Goal: Information Seeking & Learning: Compare options

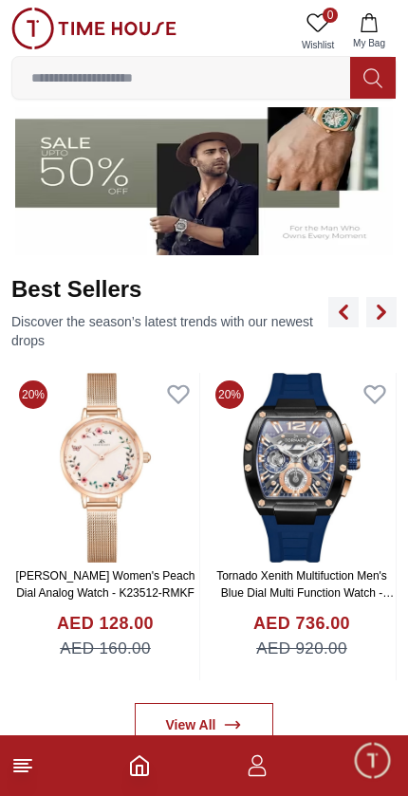
scroll to position [591, 0]
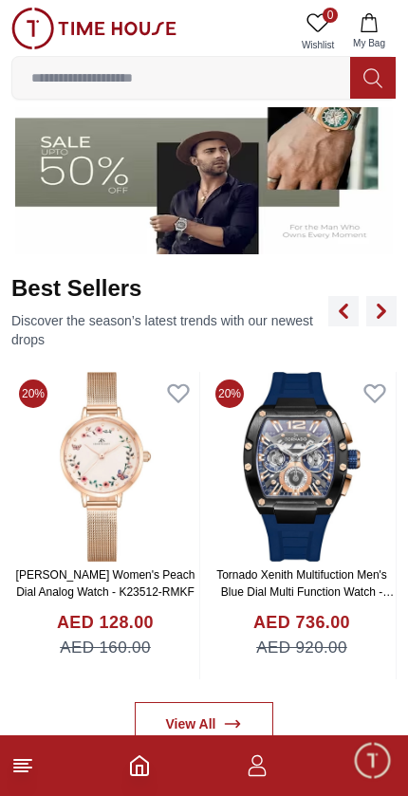
click at [112, 192] on img at bounding box center [204, 150] width 378 height 210
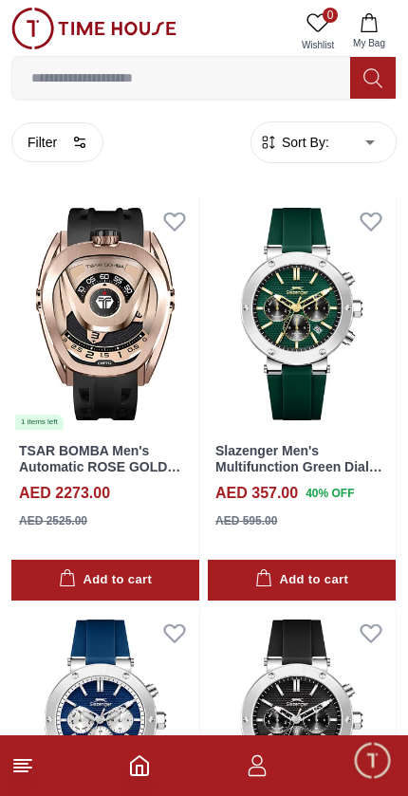
scroll to position [14, 0]
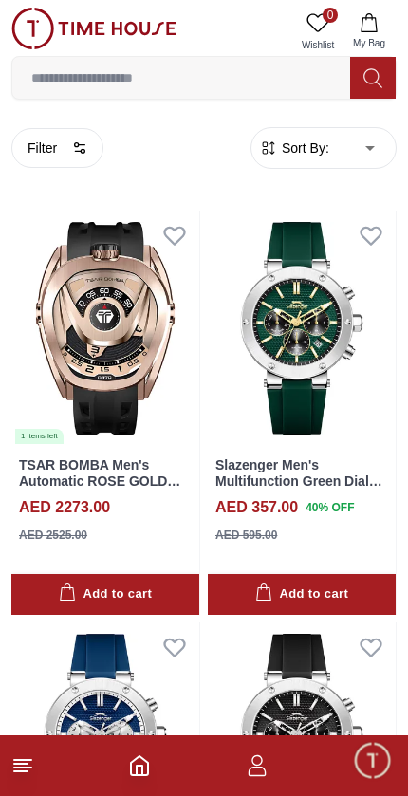
click at [103, 308] on img at bounding box center [105, 328] width 188 height 235
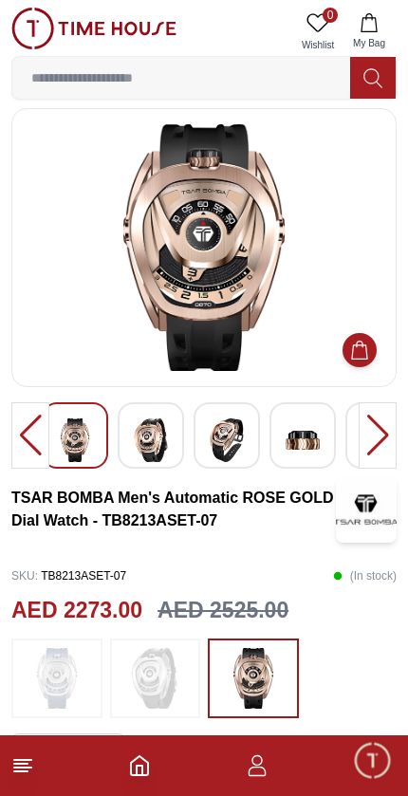
click at [146, 419] on img at bounding box center [151, 440] width 34 height 44
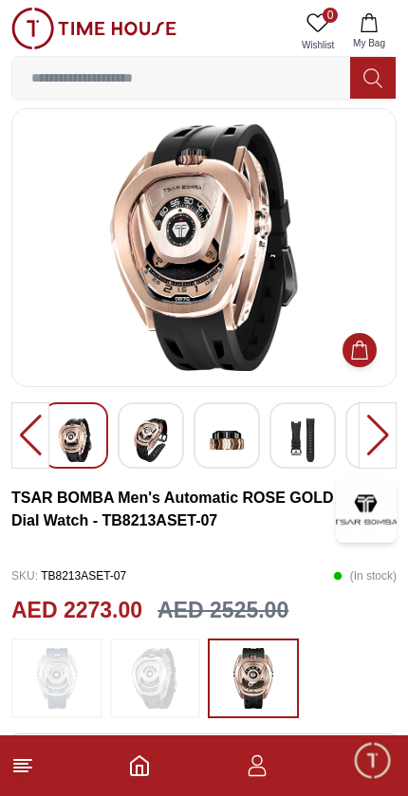
click at [222, 435] on img at bounding box center [227, 440] width 34 height 44
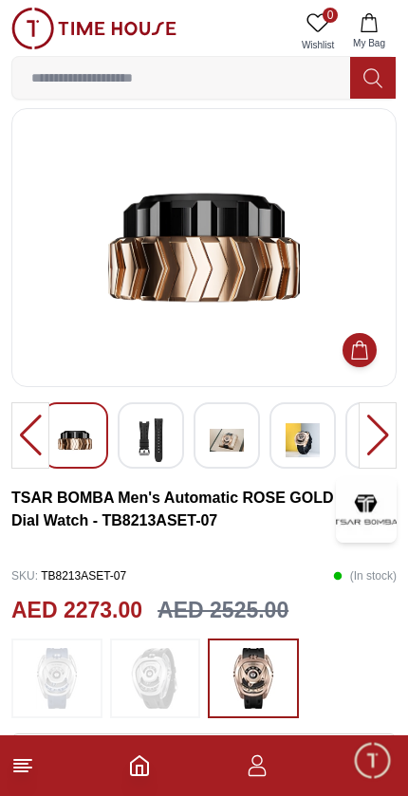
click at [239, 436] on img at bounding box center [227, 440] width 34 height 44
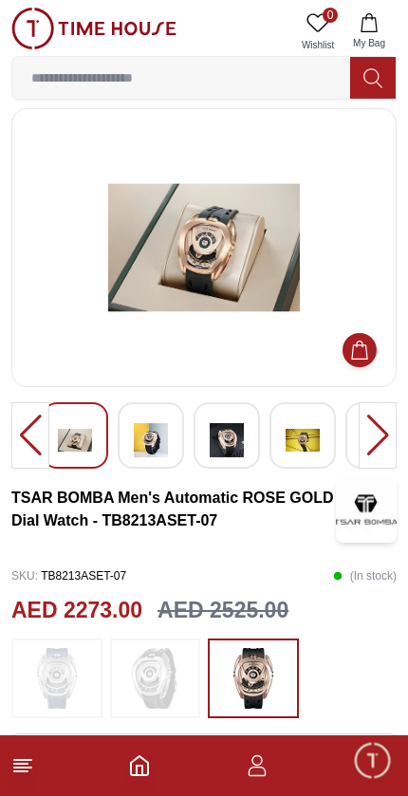
click at [302, 428] on img at bounding box center [303, 440] width 34 height 44
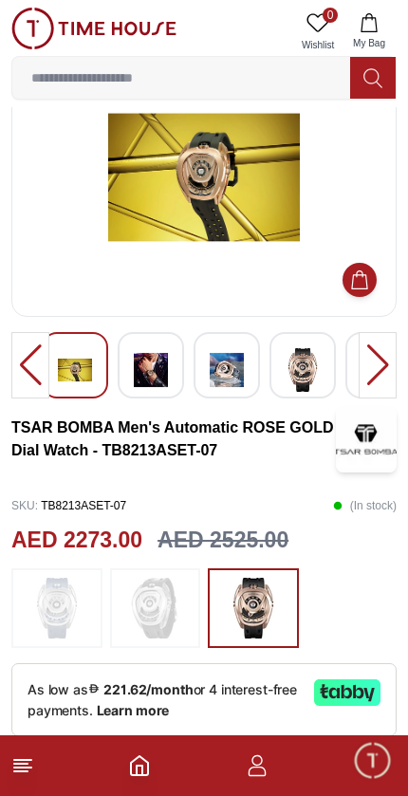
scroll to position [82, 0]
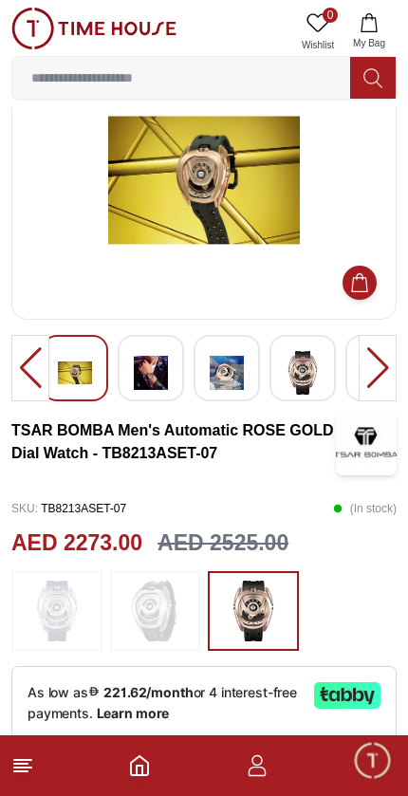
click at [152, 361] on img at bounding box center [151, 373] width 34 height 44
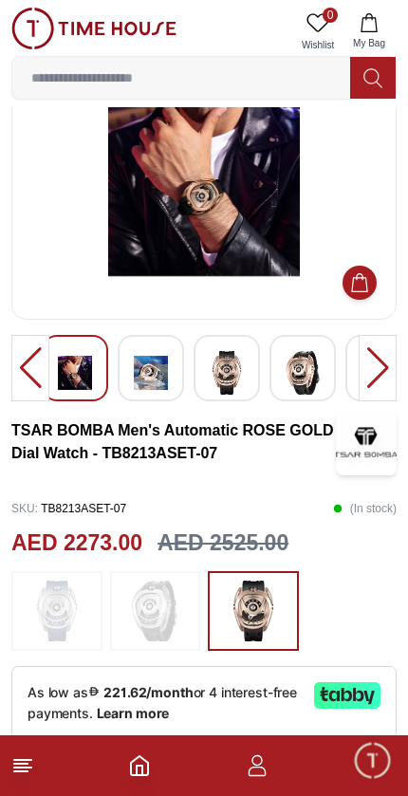
click at [194, 361] on div at bounding box center [227, 368] width 66 height 66
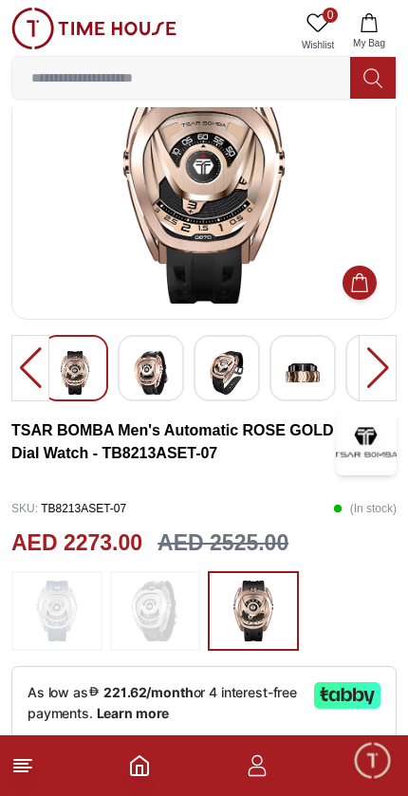
click at [228, 363] on img at bounding box center [227, 373] width 34 height 44
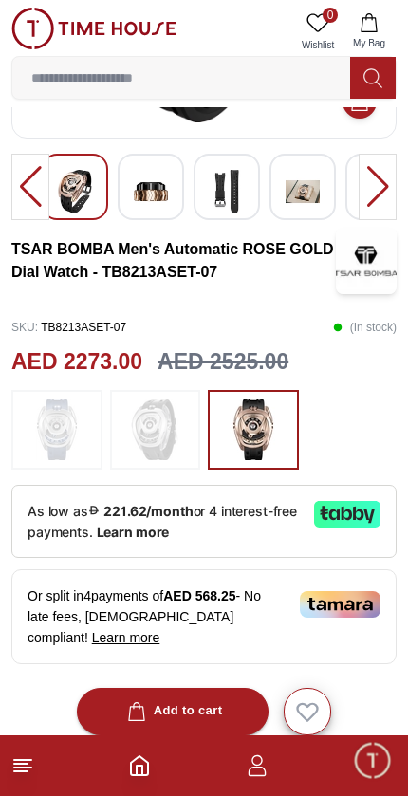
scroll to position [0, 0]
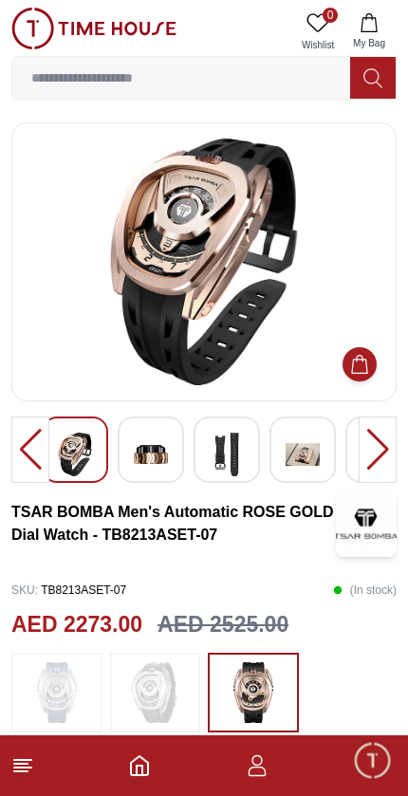
click at [389, 773] on span "Minimize live chat window" at bounding box center [371, 759] width 55 height 55
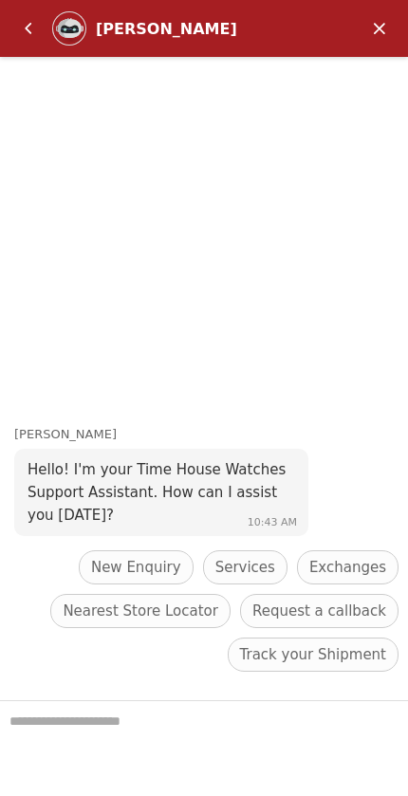
click at [28, 26] on em "Back" at bounding box center [28, 28] width 38 height 38
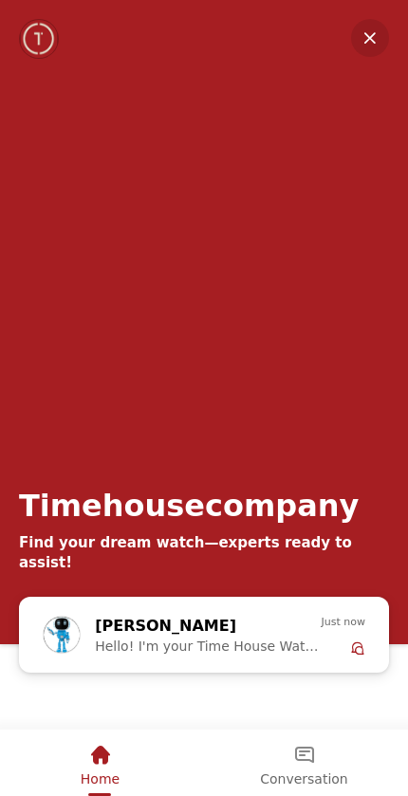
click at [375, 37] on em "Minimize" at bounding box center [370, 38] width 38 height 38
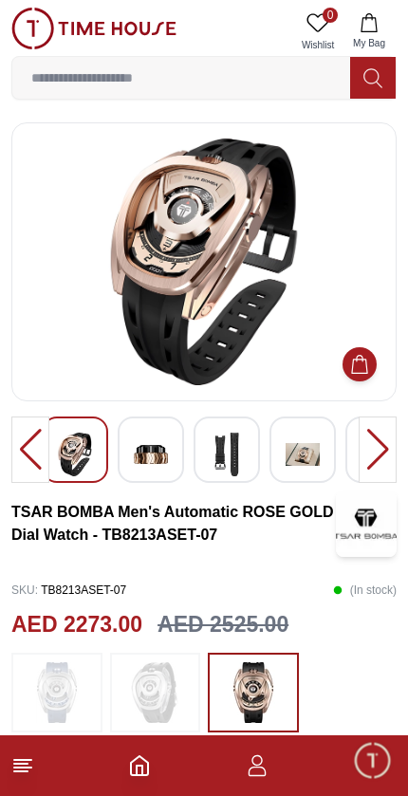
click at [142, 768] on polyline "Home" at bounding box center [140, 770] width 6 height 9
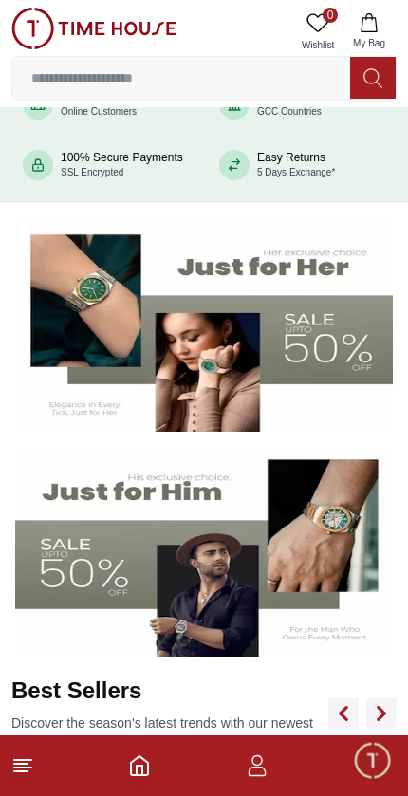
scroll to position [188, 0]
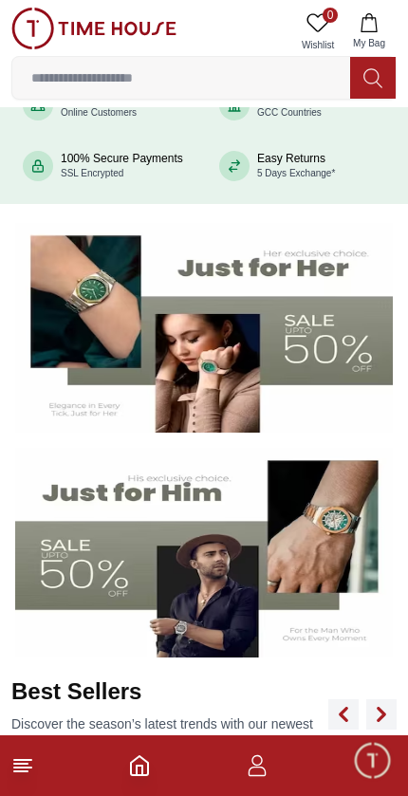
click at [260, 567] on img at bounding box center [204, 553] width 378 height 210
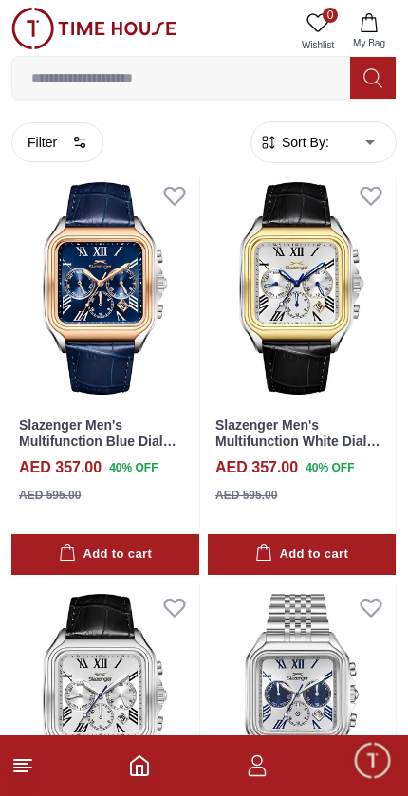
scroll to position [1701, 0]
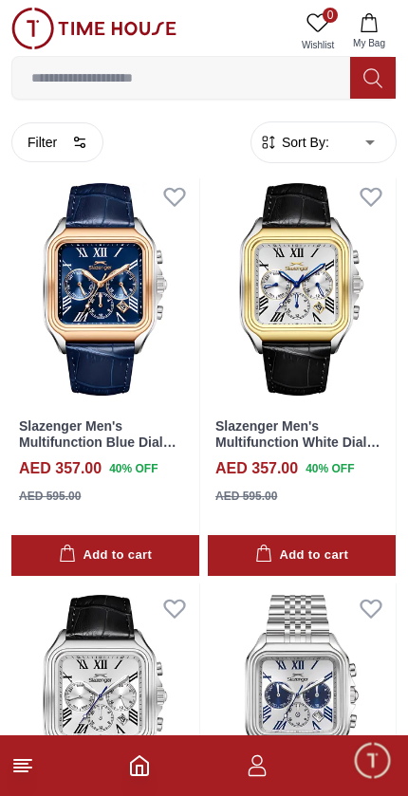
click at [79, 143] on icon "button" at bounding box center [79, 142] width 15 height 15
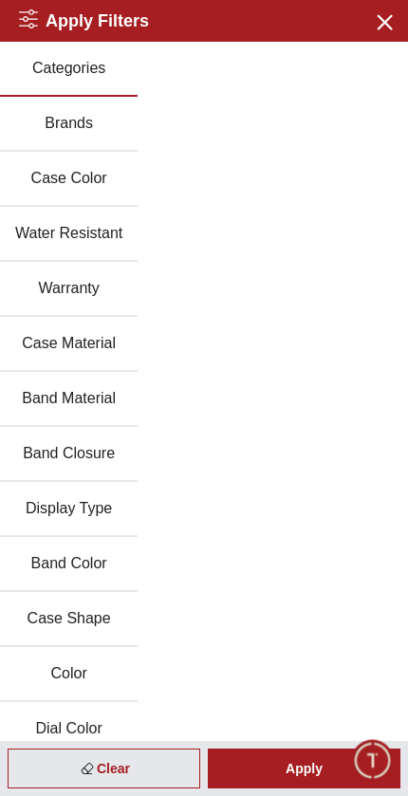
click at [48, 123] on button "Brands" at bounding box center [69, 124] width 138 height 55
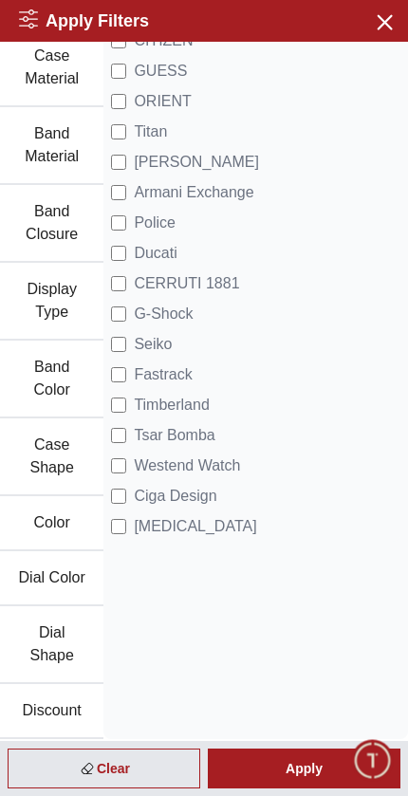
scroll to position [333, 0]
click at [289, 759] on div "Apply" at bounding box center [304, 769] width 193 height 40
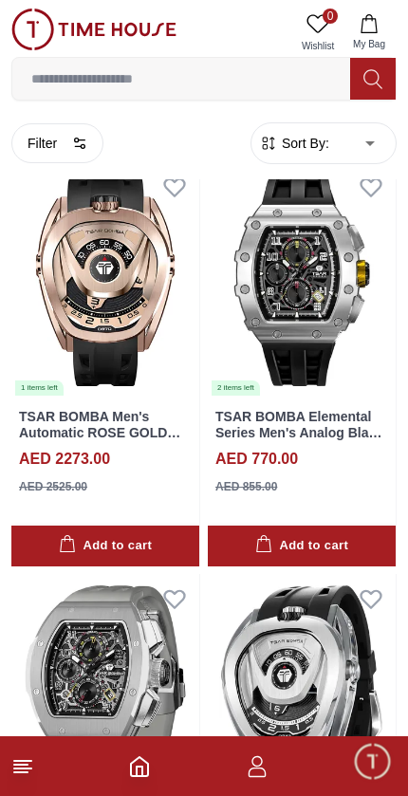
scroll to position [63, 0]
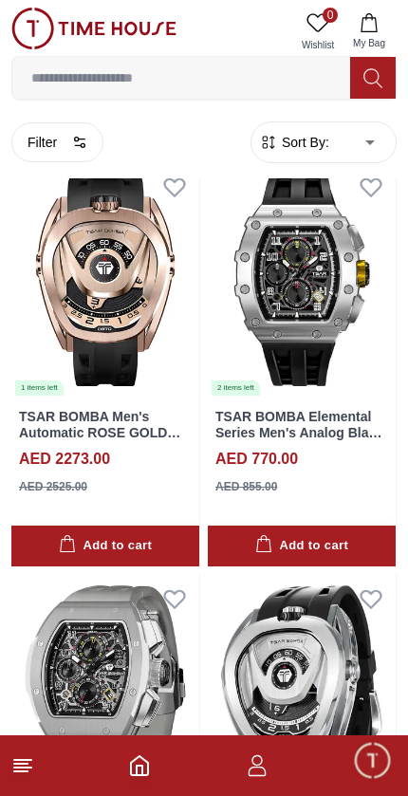
click at [89, 294] on img at bounding box center [105, 279] width 188 height 235
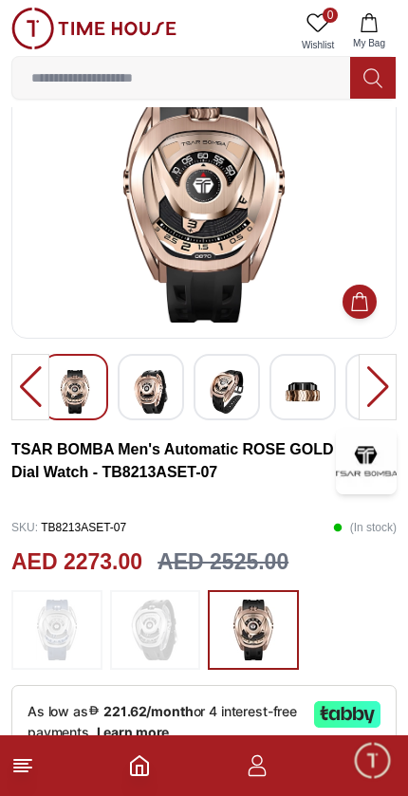
click at [377, 386] on div at bounding box center [378, 387] width 38 height 66
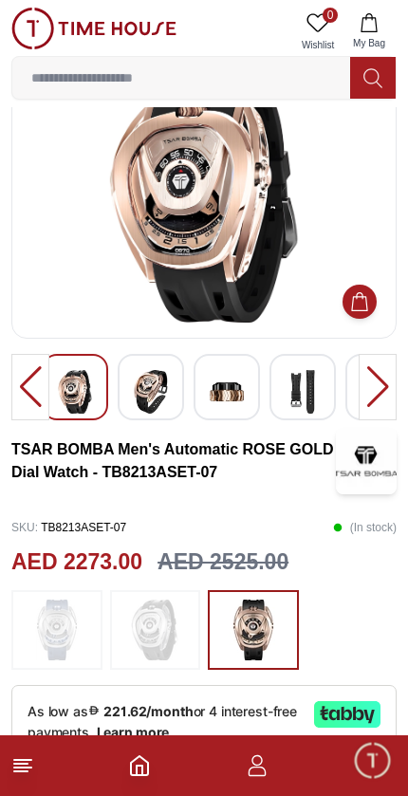
click at [388, 385] on div at bounding box center [378, 387] width 38 height 66
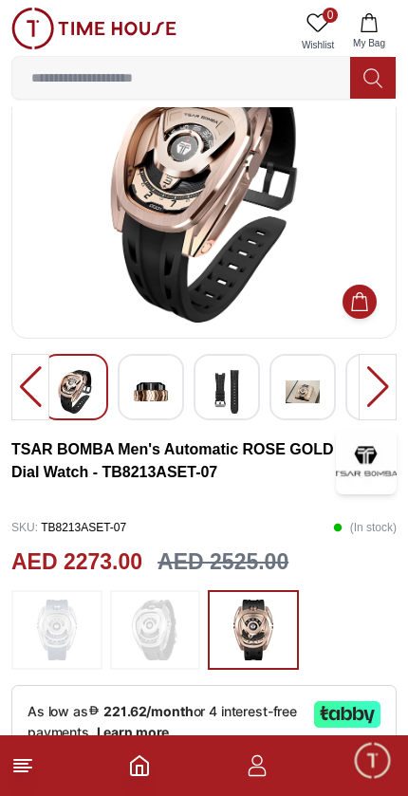
click at [390, 387] on div at bounding box center [378, 387] width 38 height 66
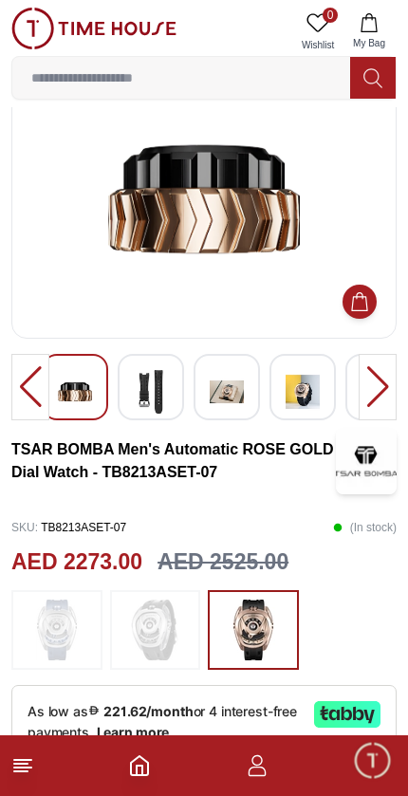
click at [385, 385] on div at bounding box center [378, 387] width 38 height 66
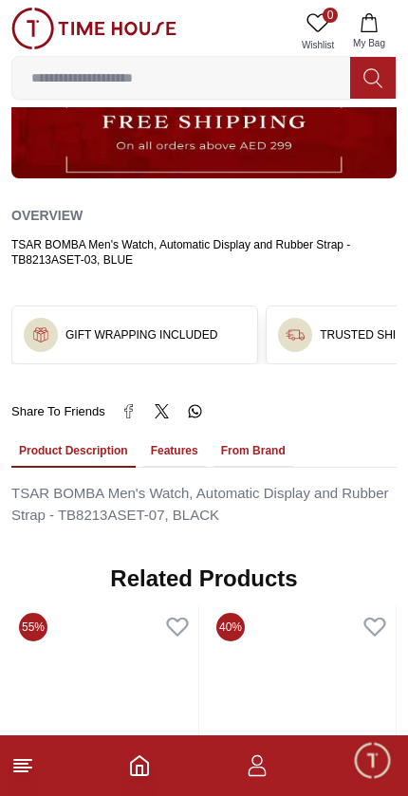
scroll to position [1028, 0]
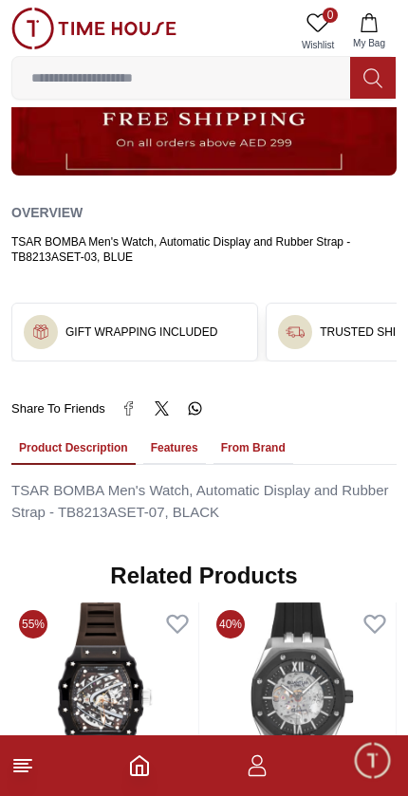
click at [160, 759] on footer at bounding box center [204, 765] width 408 height 61
click at [148, 760] on icon "Home" at bounding box center [139, 765] width 23 height 23
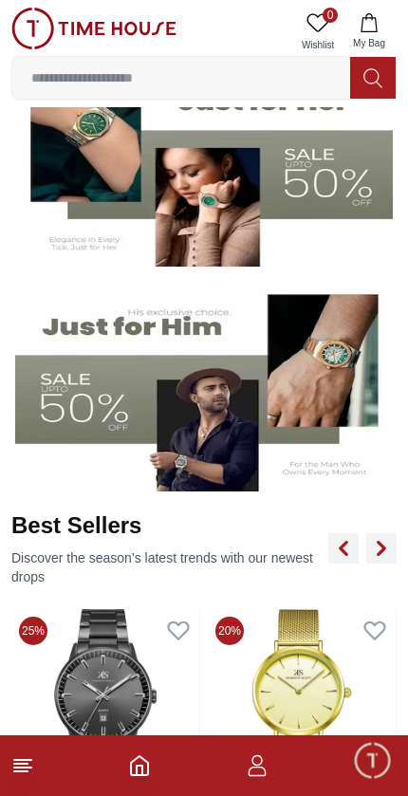
scroll to position [366, 0]
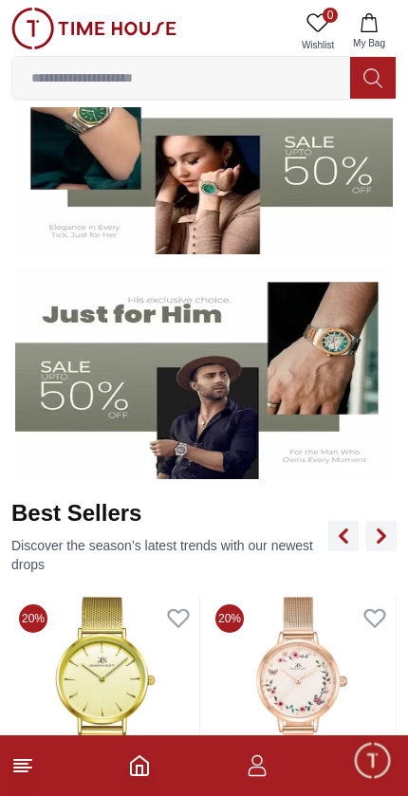
click at [88, 402] on img at bounding box center [204, 374] width 378 height 210
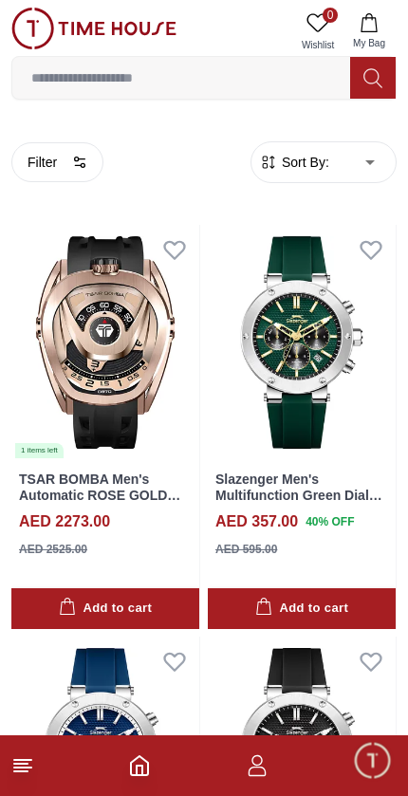
click at [39, 167] on button "Filter" at bounding box center [57, 162] width 92 height 40
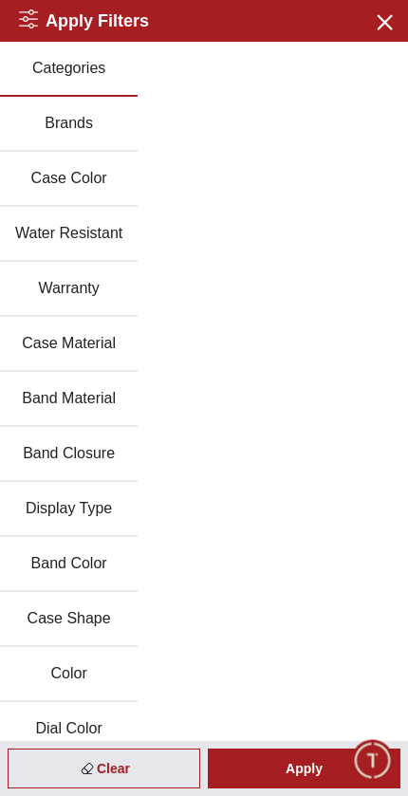
click at [50, 129] on button "Brands" at bounding box center [69, 124] width 138 height 55
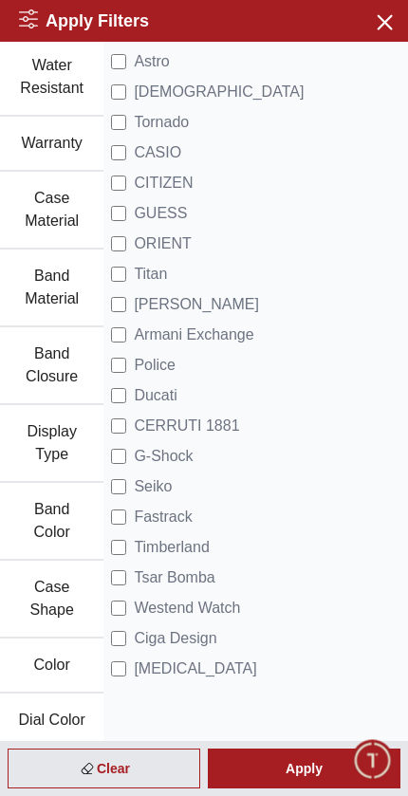
scroll to position [184, 0]
